Goal: Task Accomplishment & Management: Use online tool/utility

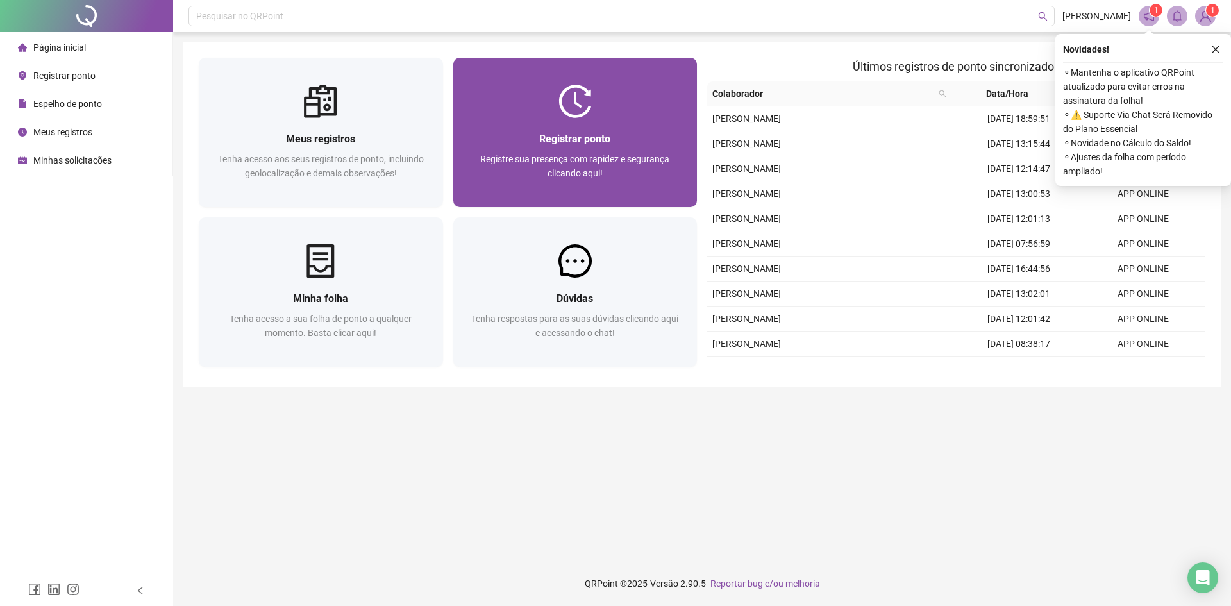
click at [614, 146] on div "Registrar ponto" at bounding box center [576, 139] width 214 height 16
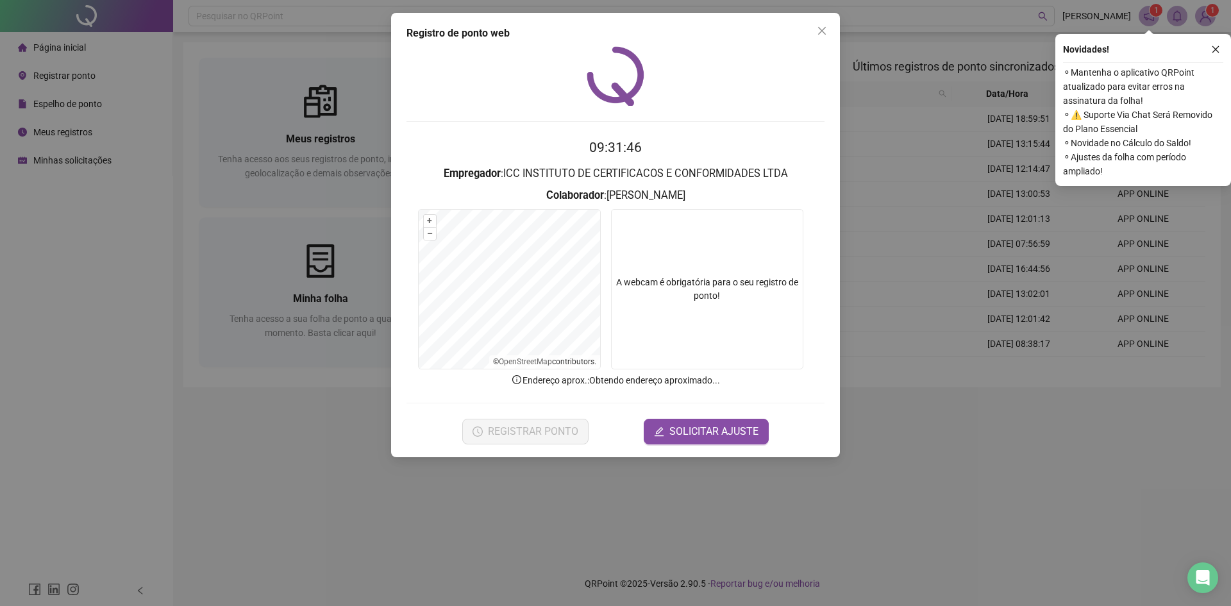
click at [700, 253] on video at bounding box center [707, 289] width 192 height 160
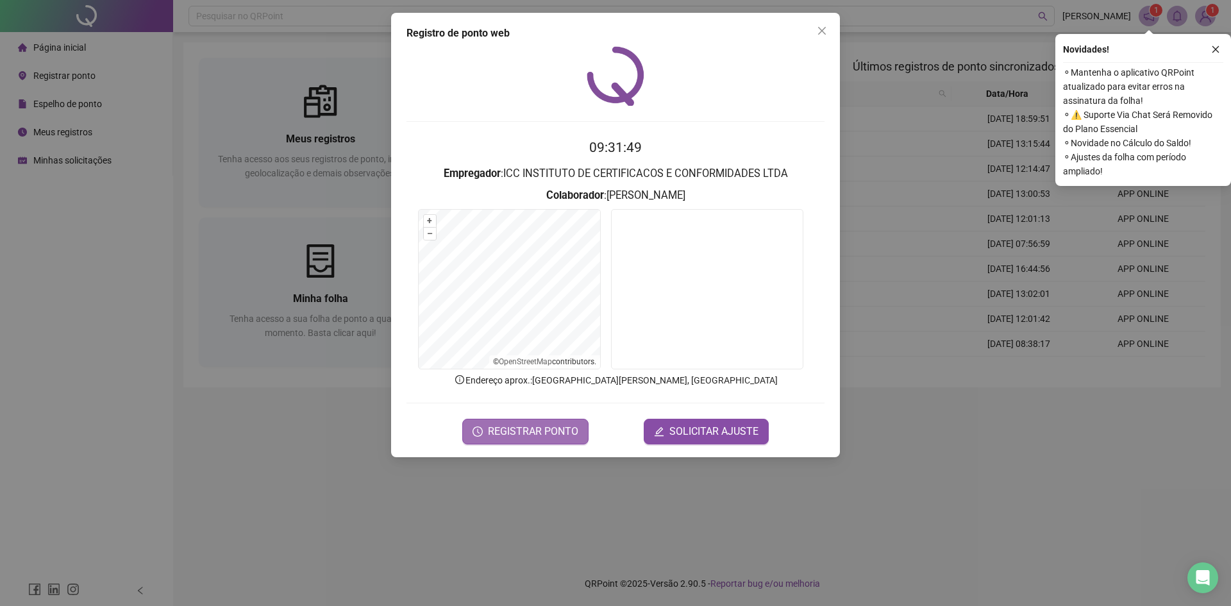
click at [527, 435] on span "REGISTRAR PONTO" at bounding box center [533, 431] width 90 height 15
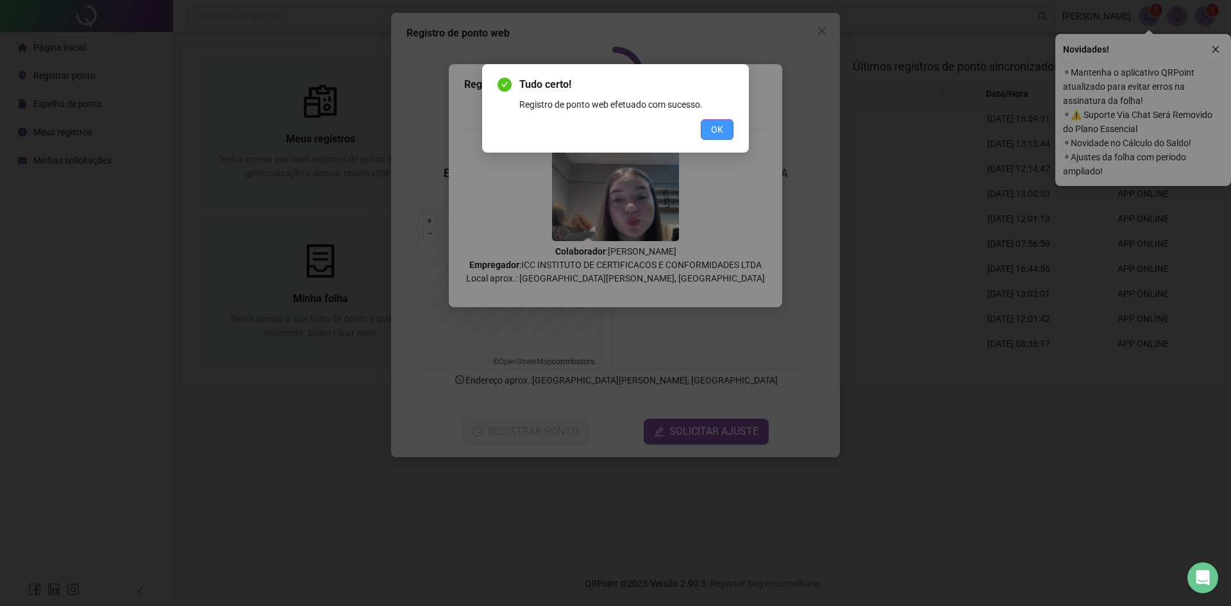
click at [729, 137] on button "OK" at bounding box center [717, 129] width 33 height 21
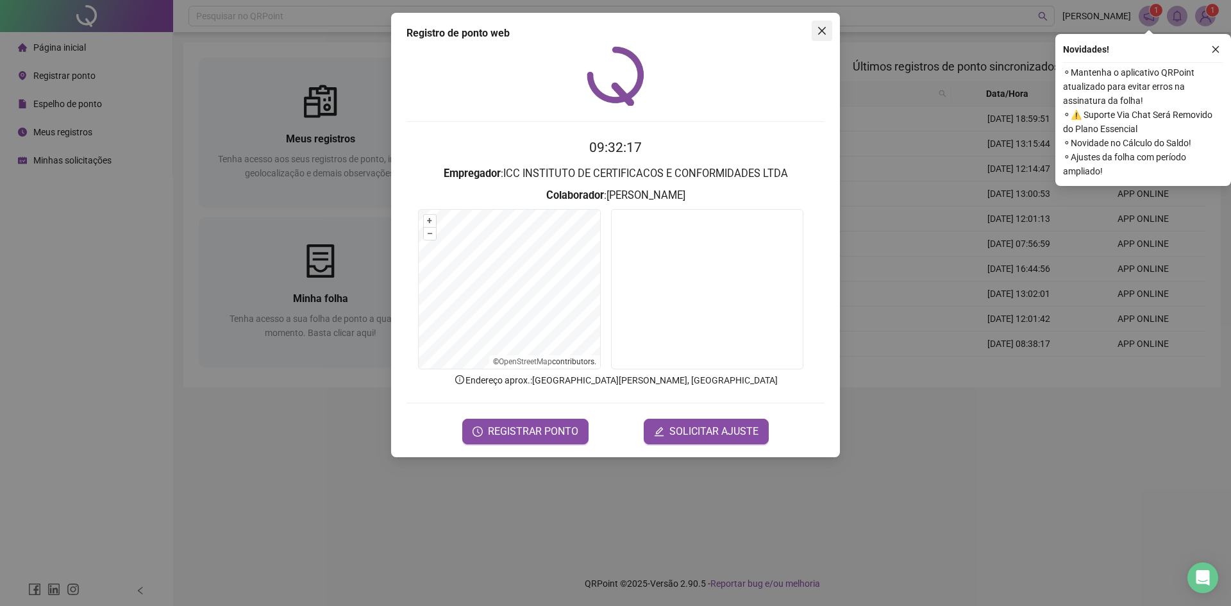
click at [819, 30] on icon "close" at bounding box center [822, 31] width 10 height 10
